Goal: Find specific page/section: Find specific page/section

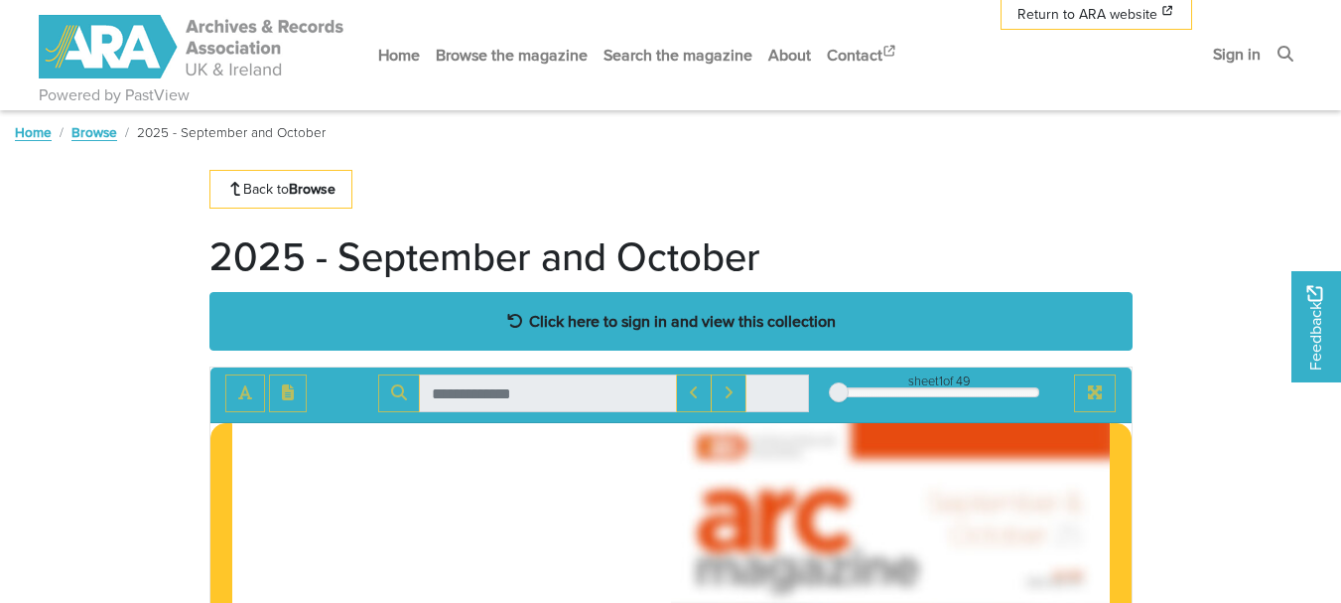
click at [641, 316] on strong "Click here to sign in and view this collection" at bounding box center [682, 321] width 307 height 22
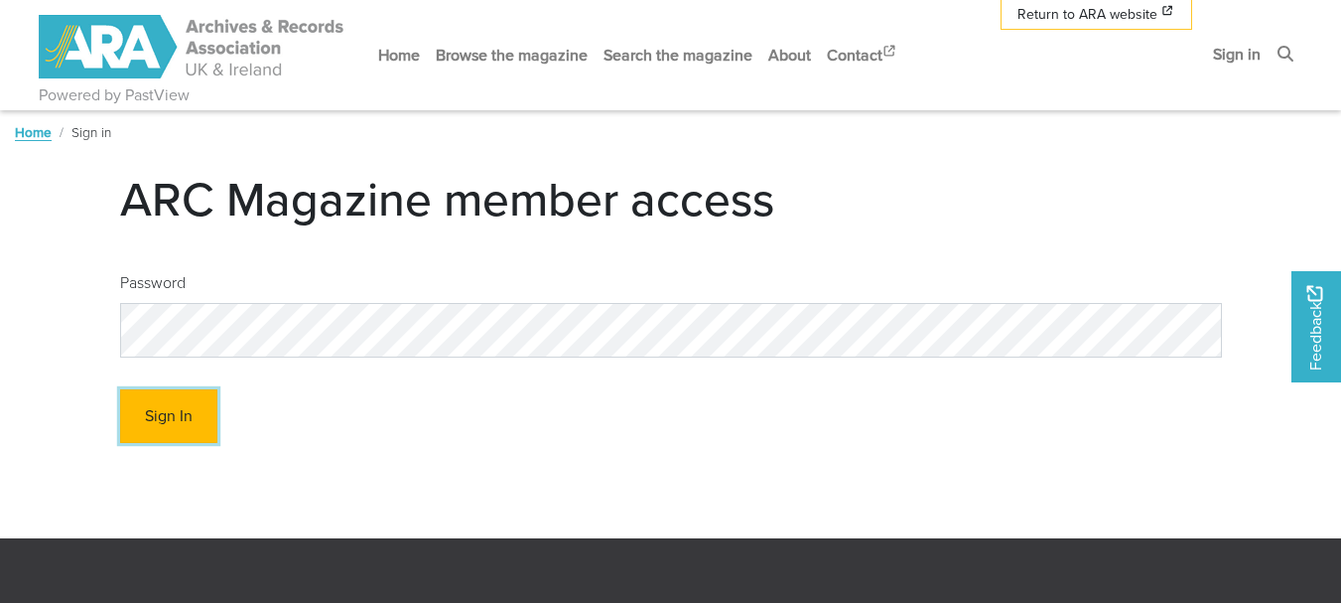
click at [160, 417] on button "Sign In" at bounding box center [168, 416] width 97 height 55
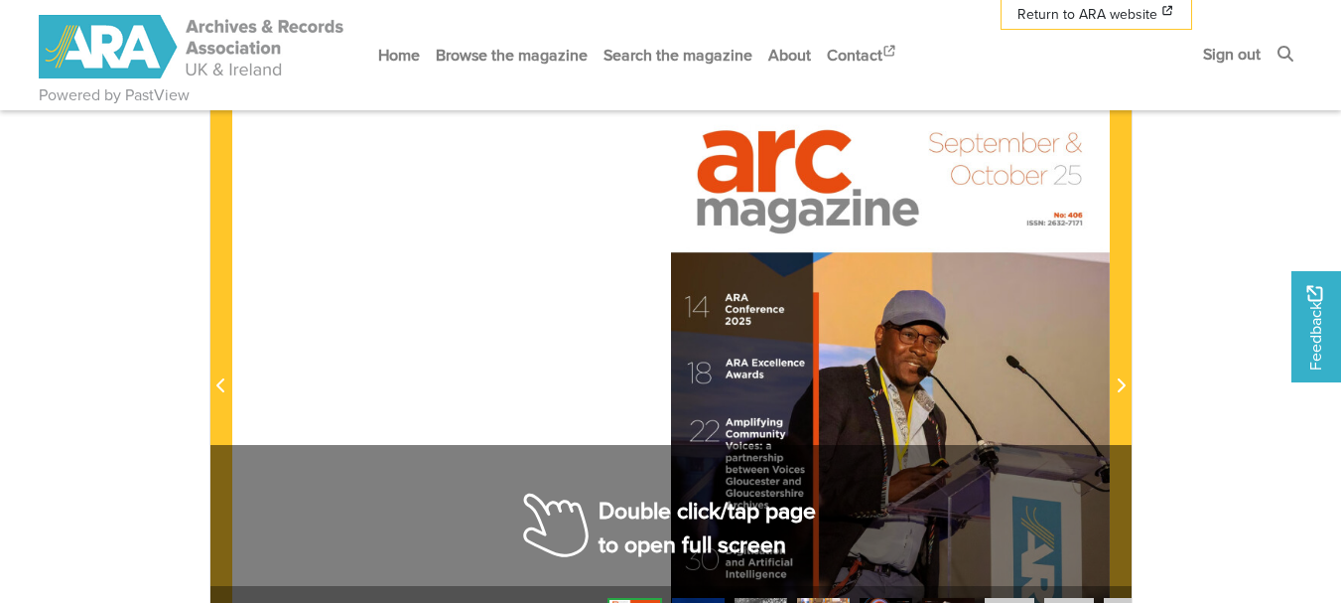
scroll to position [361, 0]
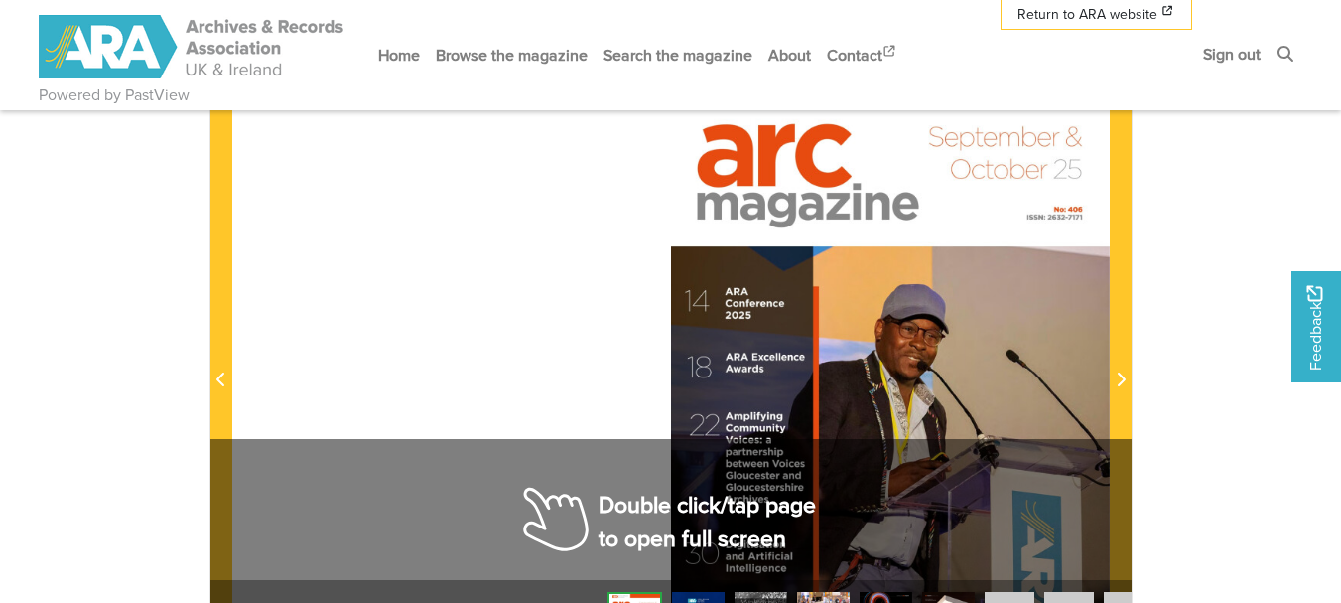
click at [868, 276] on div at bounding box center [890, 368] width 439 height 620
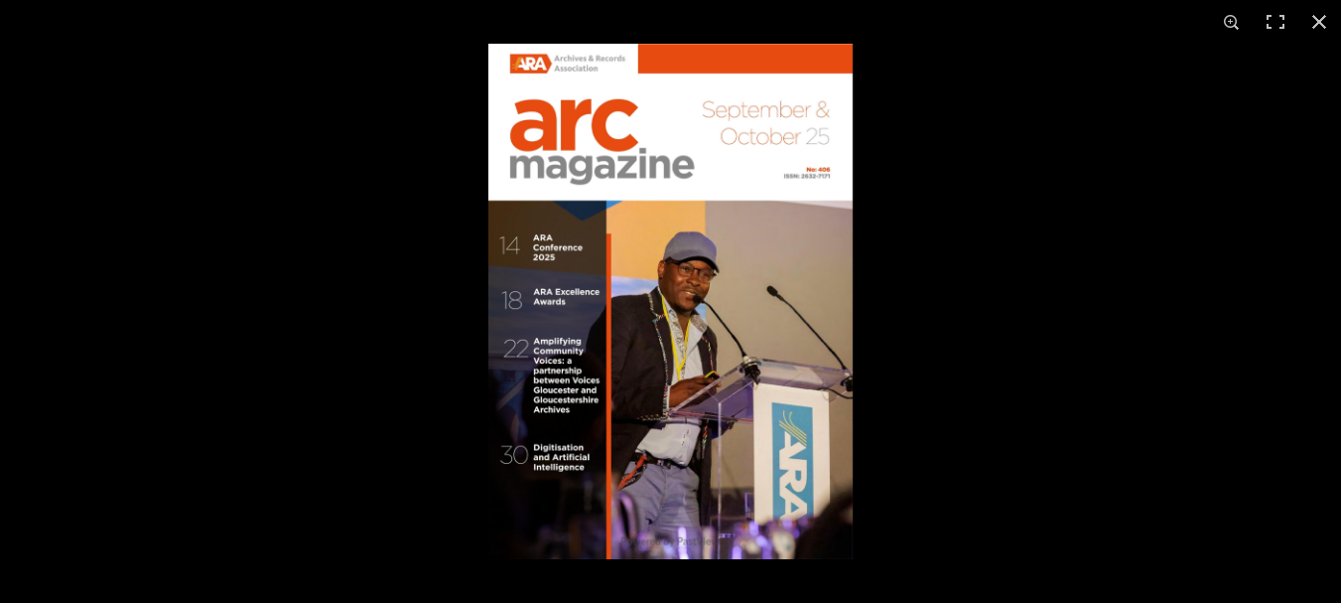
click at [800, 201] on img at bounding box center [670, 301] width 364 height 515
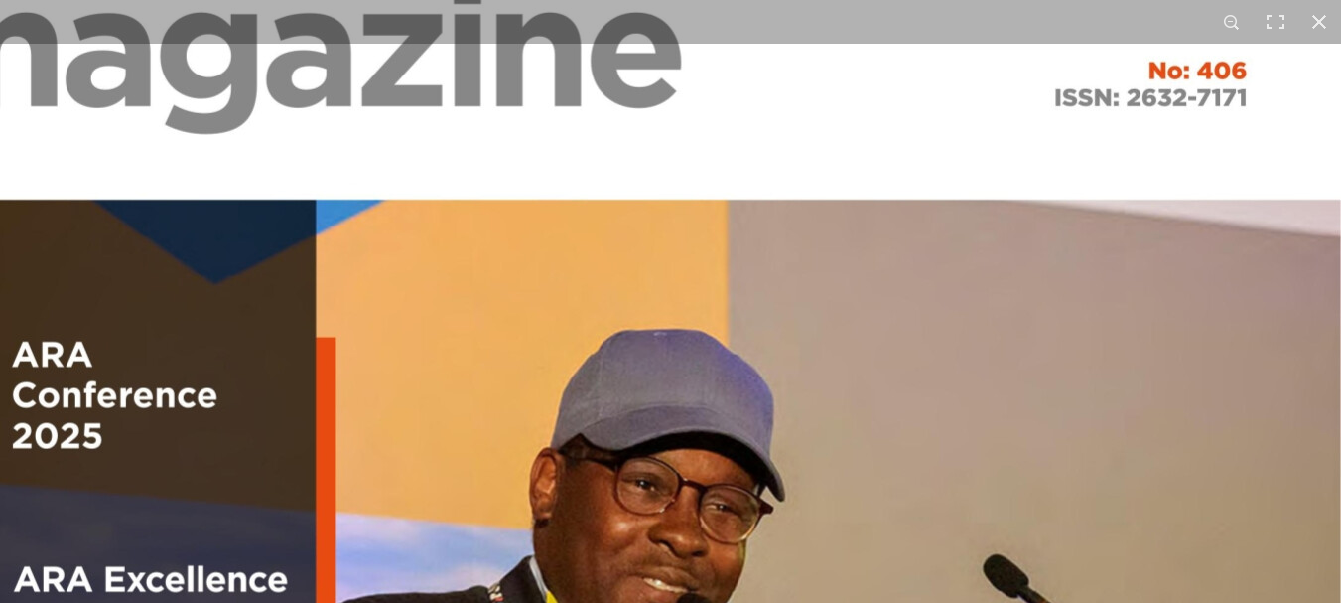
scroll to position [316, 0]
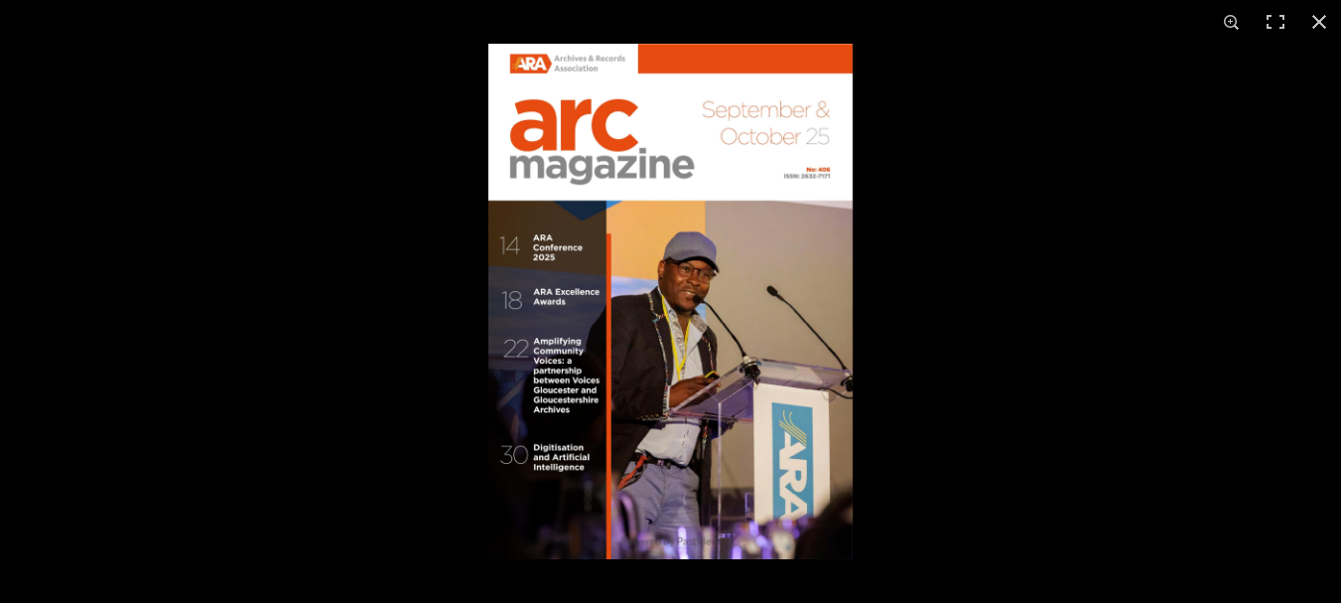
click at [555, 274] on img at bounding box center [670, 301] width 364 height 515
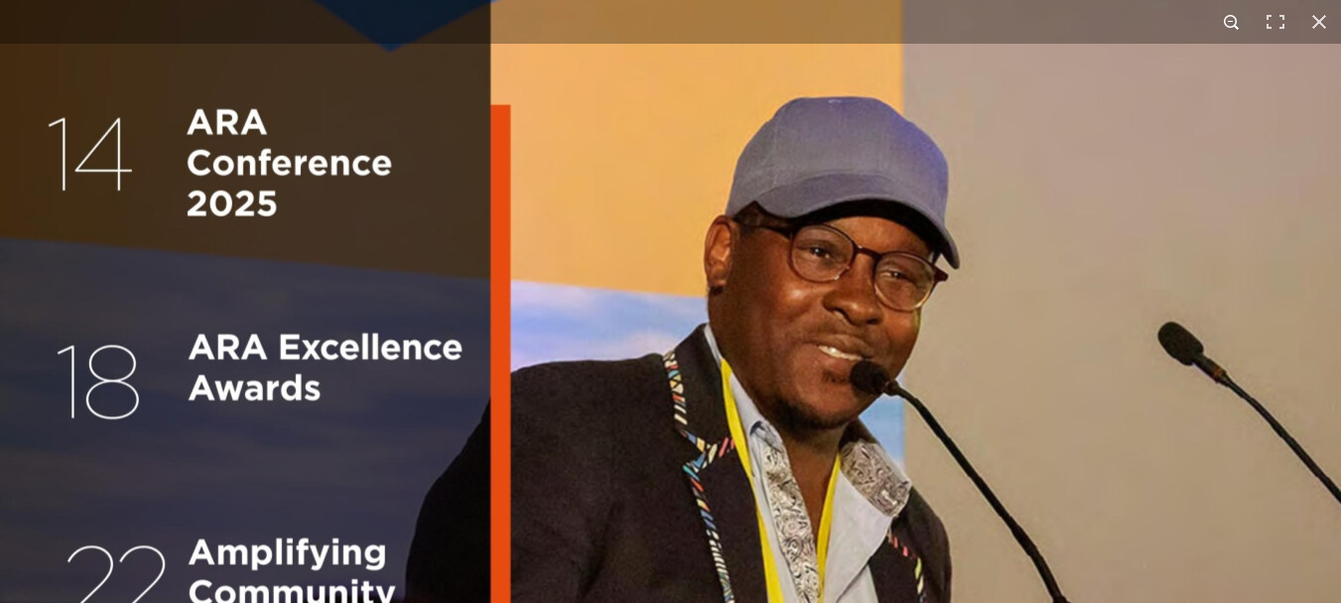
click at [1231, 24] on button at bounding box center [1232, 22] width 44 height 44
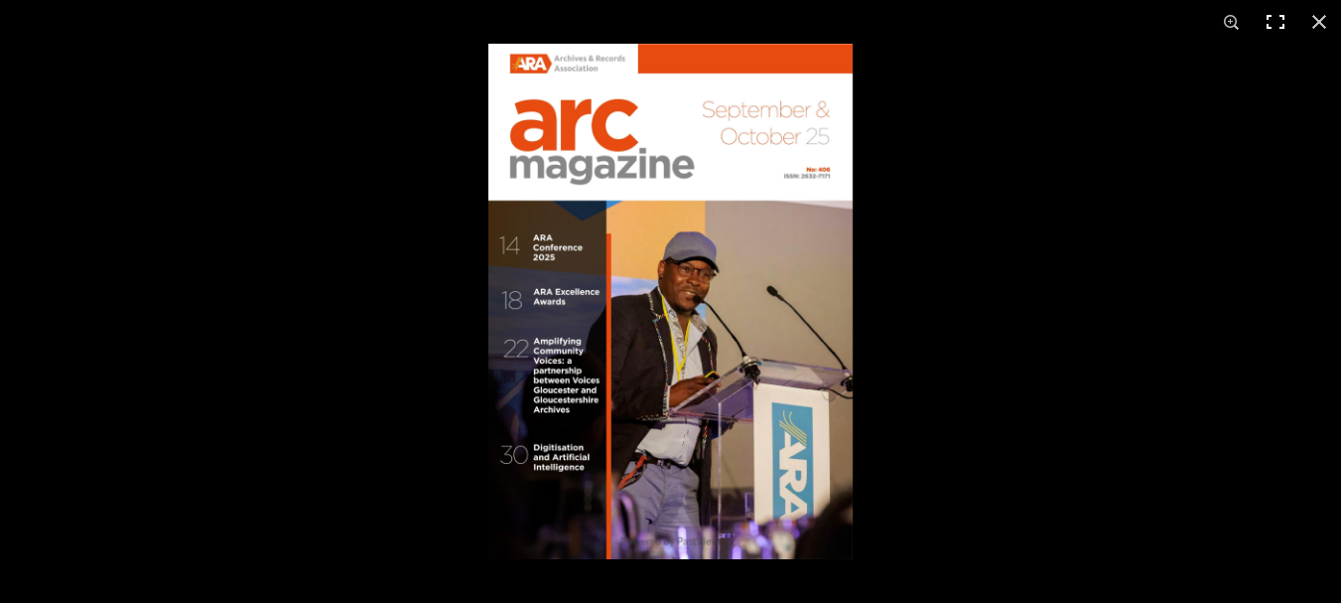
click at [1274, 20] on button at bounding box center [1276, 22] width 44 height 44
